Goal: Transaction & Acquisition: Purchase product/service

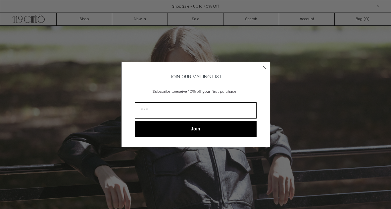
click at [136, 18] on div "Close dialog JOIN OUR MAILING LIST Subscribe to receive 10% off your first purc…" at bounding box center [195, 104] width 391 height 209
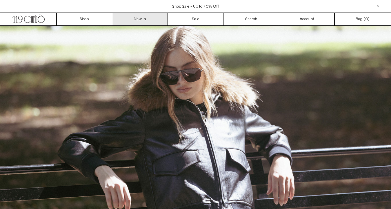
click at [135, 19] on link "New In" at bounding box center [140, 19] width 56 height 13
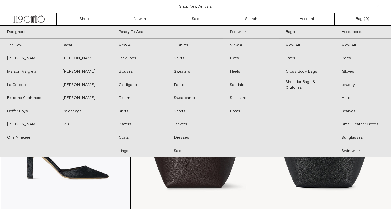
click at [236, 30] on link "Footwear" at bounding box center [251, 32] width 56 height 13
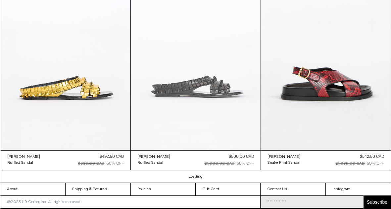
scroll to position [1582, 0]
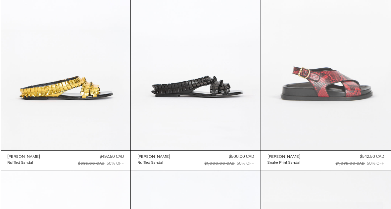
click at [304, 106] on at bounding box center [326, 53] width 130 height 195
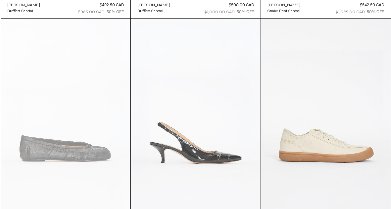
scroll to position [1817, 0]
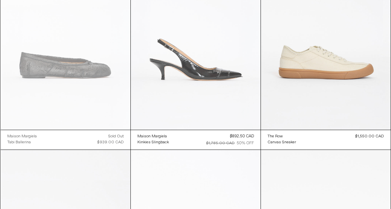
click at [219, 62] on at bounding box center [196, 32] width 130 height 195
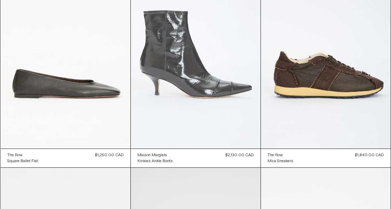
scroll to position [2228, 0]
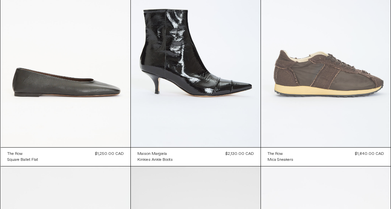
click at [295, 86] on at bounding box center [326, 50] width 130 height 195
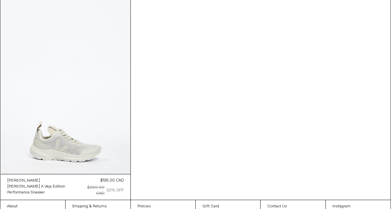
scroll to position [4777, 0]
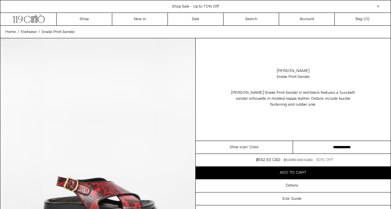
click at [320, 145] on select "**********" at bounding box center [342, 147] width 98 height 13
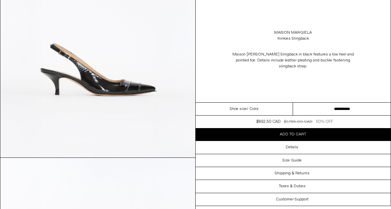
scroll to position [128, 0]
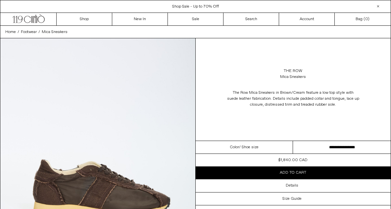
click at [254, 64] on div "The Row Mica Sneakers The Row Mica Sneakers in Brown/Cream feature a low top st…" at bounding box center [293, 89] width 195 height 103
